Goal: Navigation & Orientation: Locate item on page

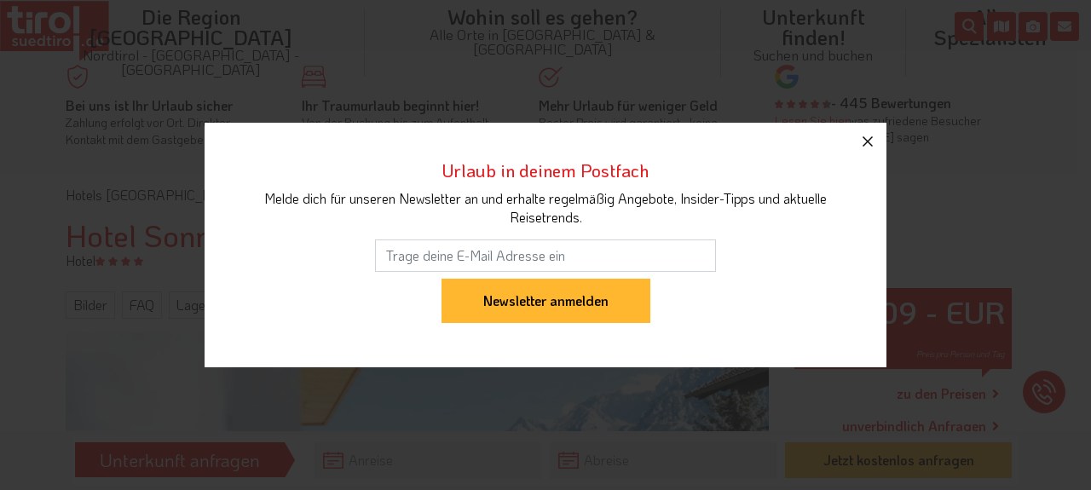
click at [872, 144] on icon "button" at bounding box center [867, 141] width 20 height 20
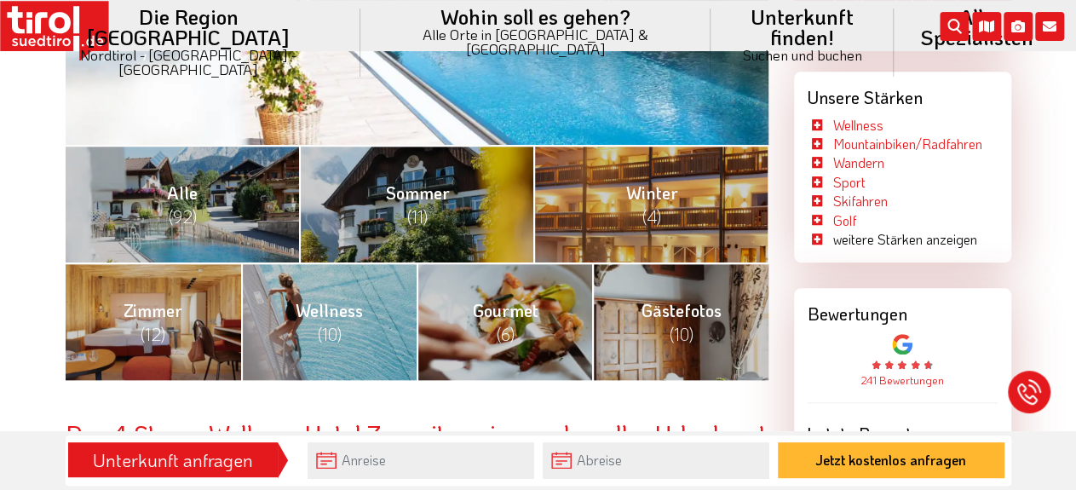
scroll to position [648, 0]
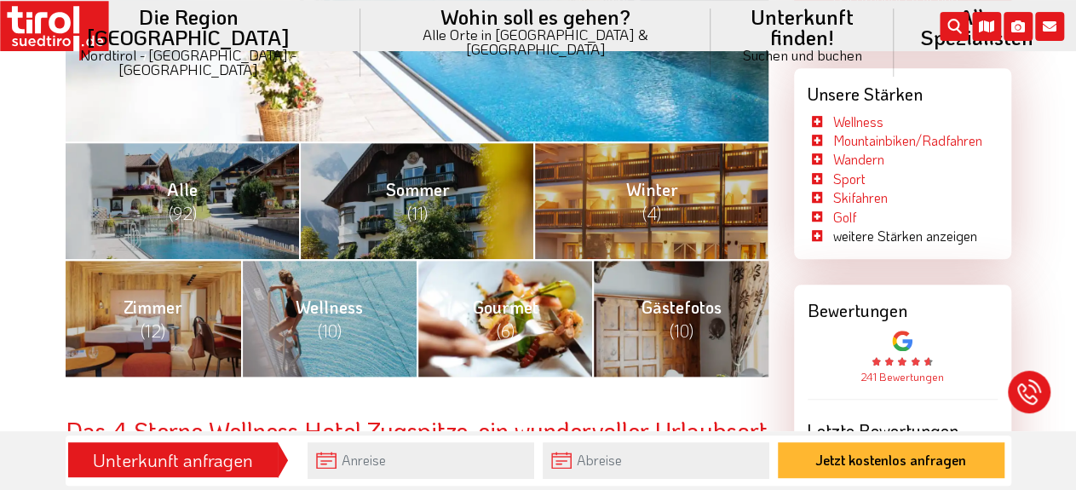
click at [510, 318] on link "Gourmet (6)" at bounding box center [505, 318] width 176 height 118
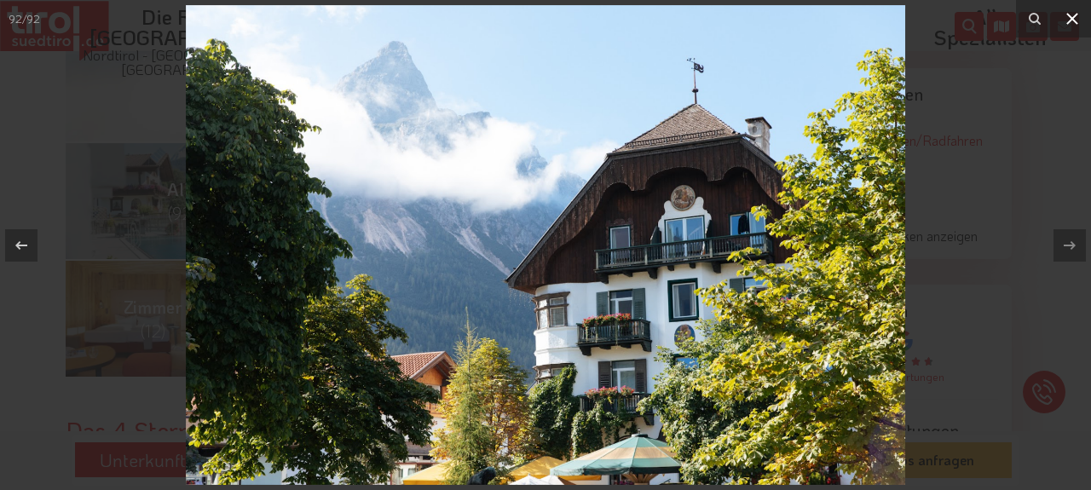
click at [1072, 26] on icon at bounding box center [1072, 19] width 20 height 20
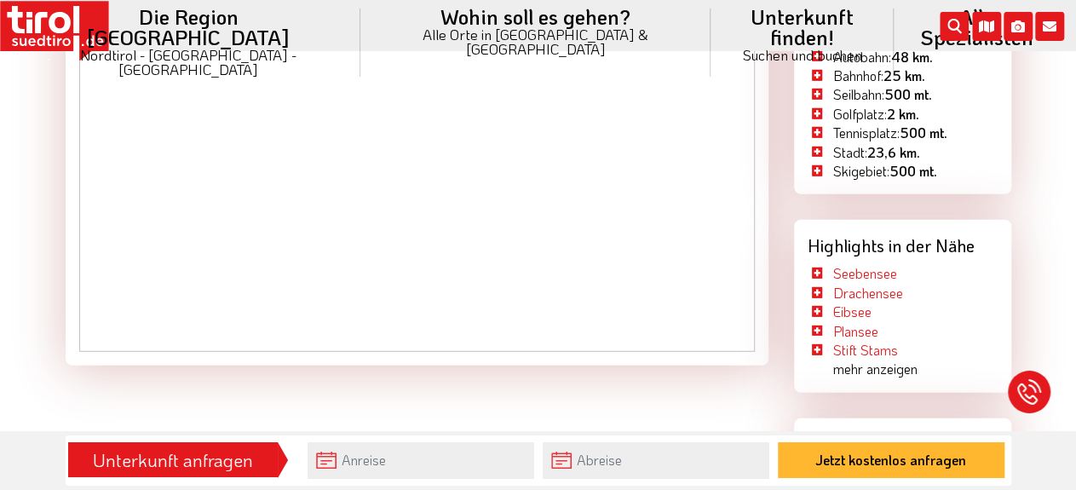
scroll to position [2253, 0]
